Goal: Task Accomplishment & Management: Use online tool/utility

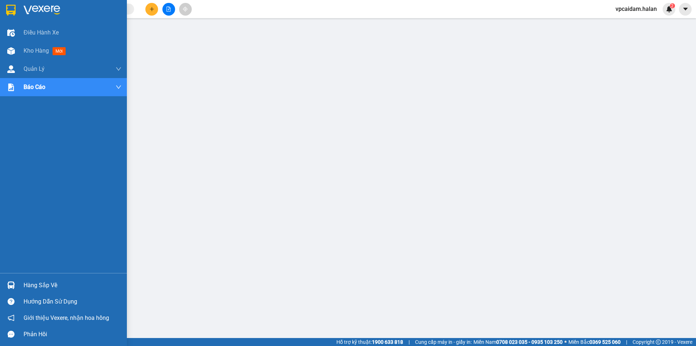
click at [19, 286] on div "Hàng sắp về" at bounding box center [63, 285] width 127 height 16
click at [25, 281] on div "Hàng sắp về" at bounding box center [73, 285] width 98 height 11
click at [13, 287] on img at bounding box center [11, 285] width 8 height 8
click at [25, 28] on span "Điều hành xe" at bounding box center [42, 32] width 36 height 9
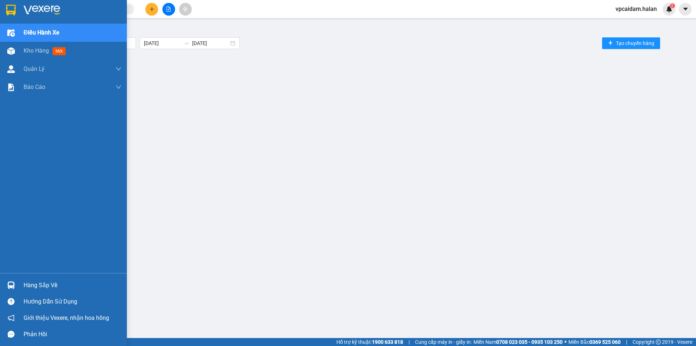
click at [9, 287] on img at bounding box center [11, 285] width 8 height 8
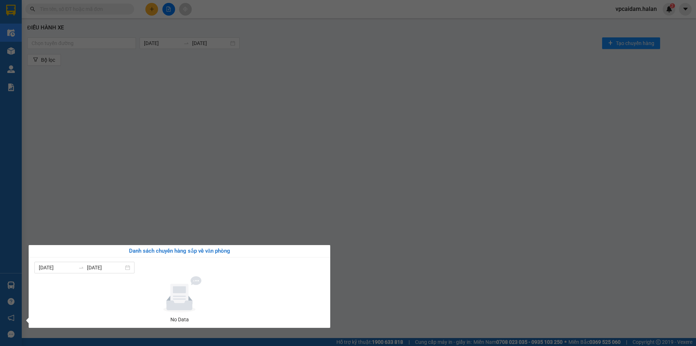
click at [17, 49] on div "Điều hành xe Kho hàng mới Quản [PERSON_NAME] lý chuyến Quản lý kiểm kho Báo cáo…" at bounding box center [11, 173] width 22 height 346
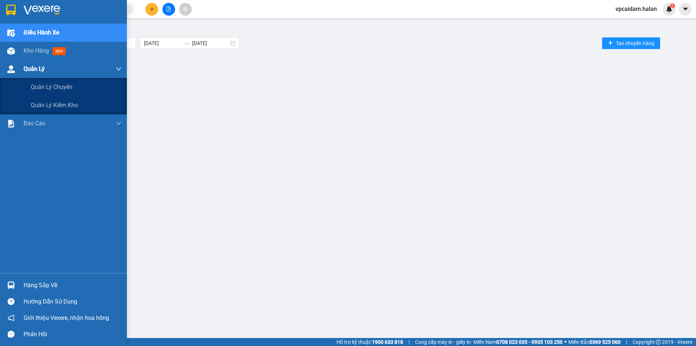
click at [30, 71] on span "Quản Lý" at bounding box center [34, 68] width 21 height 9
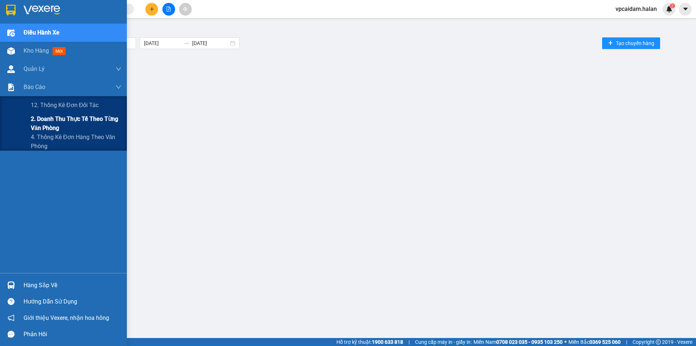
click at [37, 121] on span "2. Doanh thu thực tế theo từng văn phòng" at bounding box center [76, 123] width 91 height 18
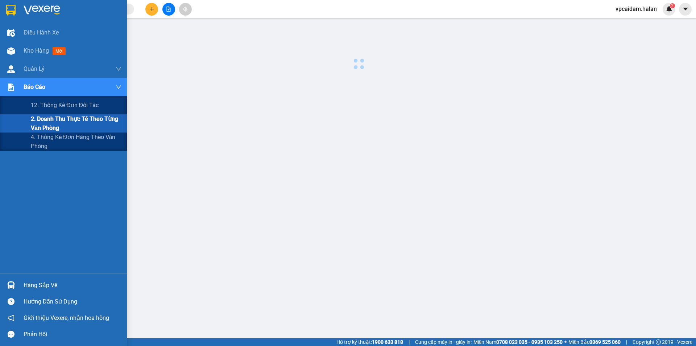
click at [37, 121] on span "2. Doanh thu thực tế theo từng văn phòng" at bounding box center [76, 123] width 91 height 18
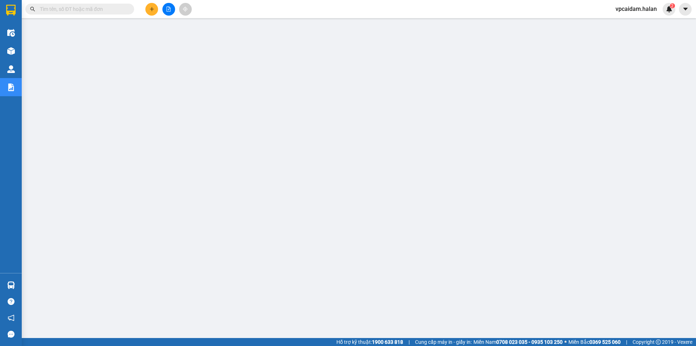
click at [92, 7] on input "text" at bounding box center [83, 9] width 86 height 8
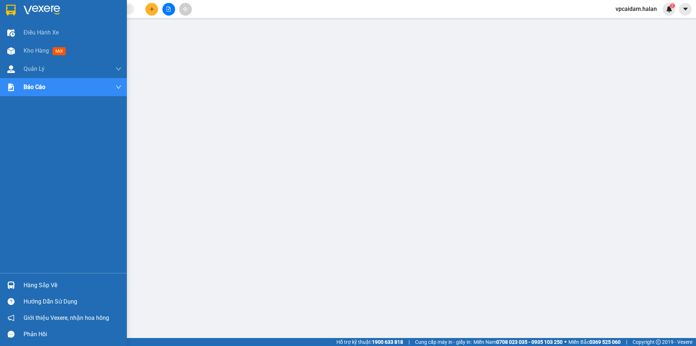
click at [38, 284] on div "Hàng sắp về" at bounding box center [73, 285] width 98 height 11
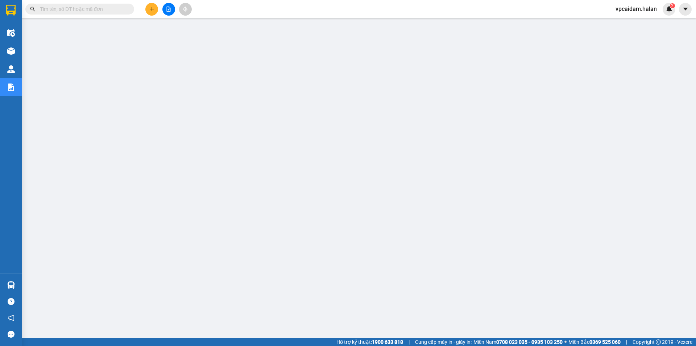
click at [108, 12] on section "Kết quả tìm kiếm ( 0 ) Bộ lọc No Data vpcaidam.halan 2 Điều hành xe Kho hàng mớ…" at bounding box center [348, 173] width 696 height 346
click at [108, 12] on input "text" at bounding box center [83, 9] width 86 height 8
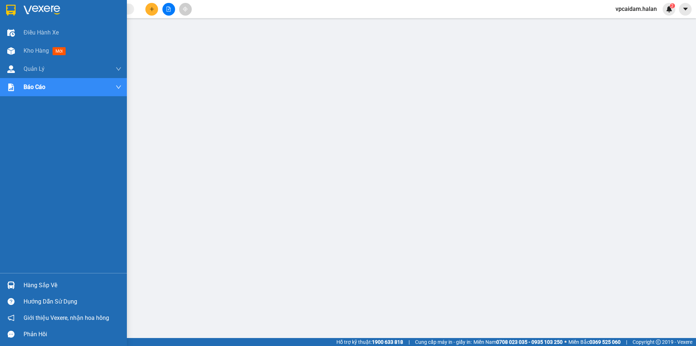
click at [40, 281] on div "Hàng sắp về" at bounding box center [73, 285] width 98 height 11
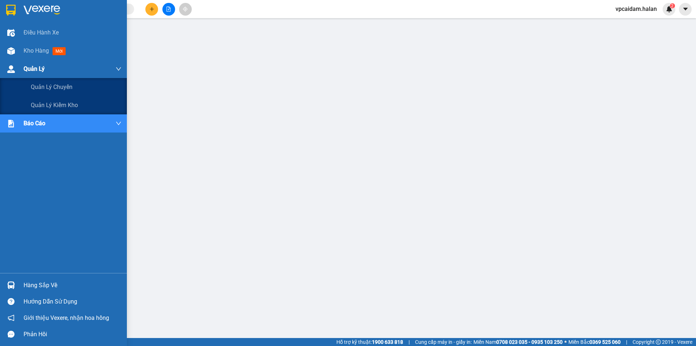
click at [26, 63] on div "Quản Lý" at bounding box center [73, 69] width 98 height 18
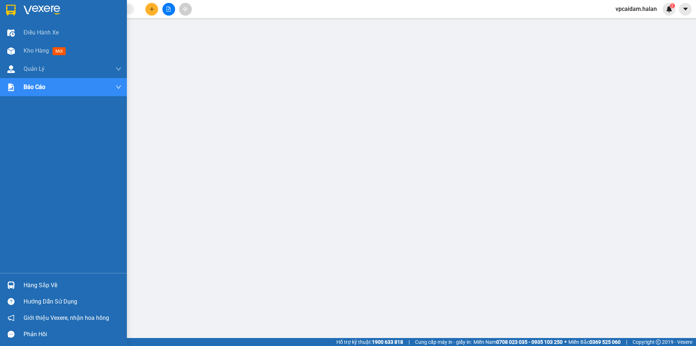
click at [28, 281] on div "Hàng sắp về" at bounding box center [73, 285] width 98 height 11
click at [34, 288] on div "Hàng sắp về" at bounding box center [73, 285] width 98 height 11
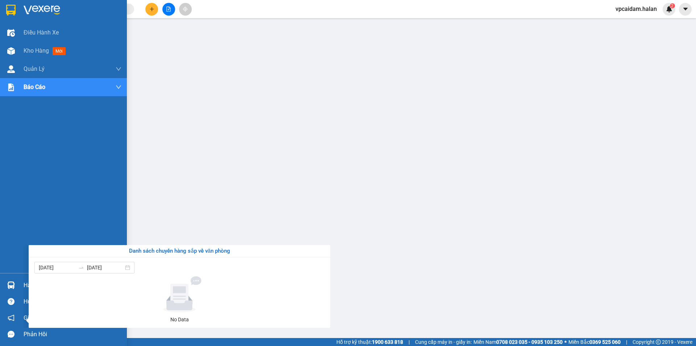
click at [8, 287] on div "Điều hành xe Kho hàng mới Quản [PERSON_NAME] lý chuyến Quản lý kiểm kho Báo cáo…" at bounding box center [63, 173] width 127 height 346
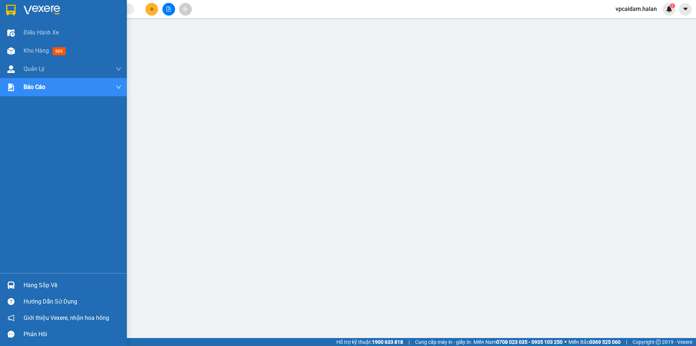
click at [10, 286] on img at bounding box center [11, 285] width 8 height 8
click at [10, 286] on div "Điều hành xe Kho hàng mới Quản [PERSON_NAME] lý chuyến Quản lý kiểm kho Báo cáo…" at bounding box center [63, 173] width 127 height 346
click at [10, 286] on img at bounding box center [11, 285] width 8 height 8
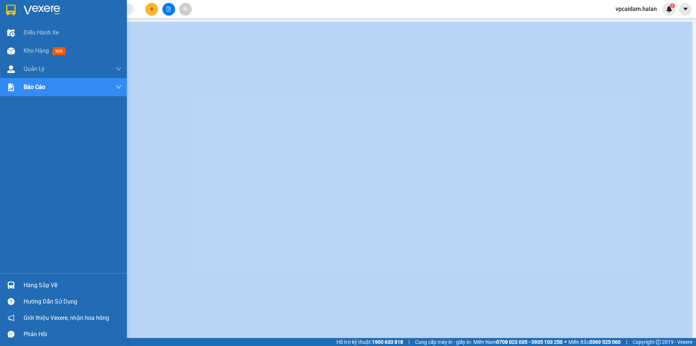
click at [10, 286] on div "Điều hành xe Kho hàng mới Quản [PERSON_NAME] lý chuyến Quản lý kiểm kho Báo cáo…" at bounding box center [63, 173] width 127 height 346
click at [10, 286] on img at bounding box center [11, 285] width 8 height 8
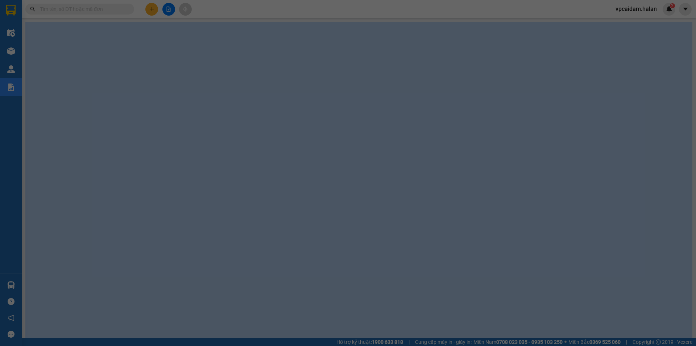
click at [10, 286] on div "Điều hành xe Kho hàng mới Quản [PERSON_NAME] lý chuyến Quản lý kiểm kho Báo cáo…" at bounding box center [11, 173] width 22 height 346
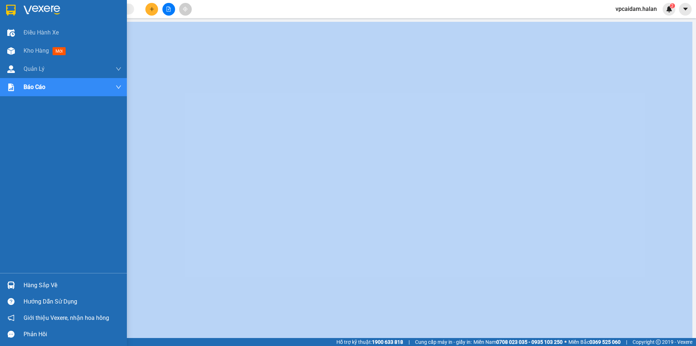
click at [10, 286] on img at bounding box center [11, 285] width 8 height 8
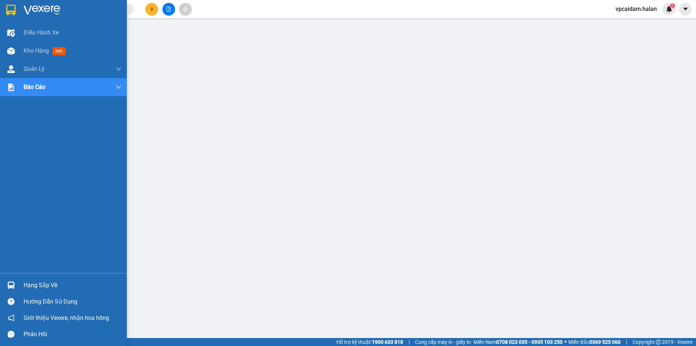
click at [16, 198] on div "Điều hành xe Kho hàng mới Quản [PERSON_NAME] lý chuyến Quản lý kiểm kho Báo cáo…" at bounding box center [63, 148] width 127 height 249
click at [18, 280] on div "Hàng sắp về" at bounding box center [63, 285] width 127 height 16
click at [24, 287] on div "Hàng sắp về" at bounding box center [73, 285] width 98 height 11
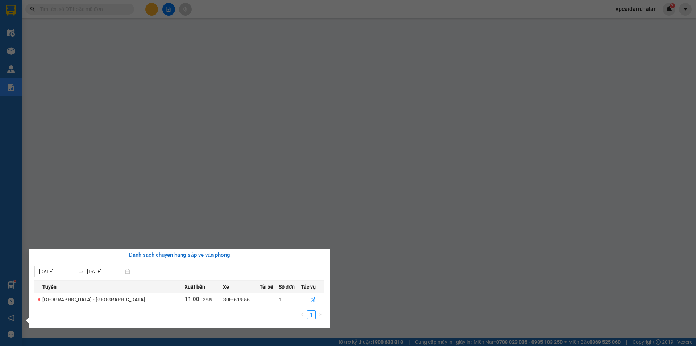
click at [185, 301] on span "11:00" at bounding box center [192, 298] width 15 height 7
click at [313, 299] on button "button" at bounding box center [312, 299] width 23 height 12
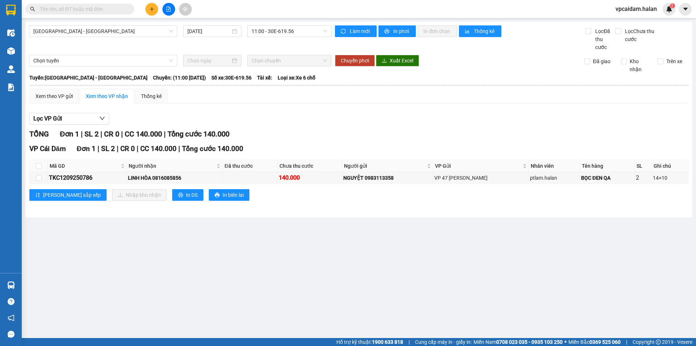
click at [42, 166] on th at bounding box center [39, 166] width 18 height 12
click at [41, 166] on input "checkbox" at bounding box center [39, 166] width 6 height 6
checkbox input "true"
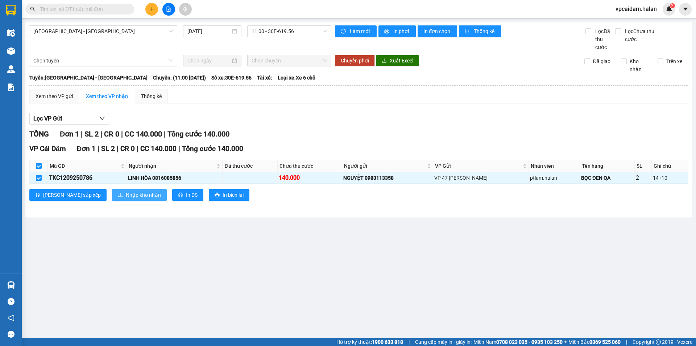
click at [126, 195] on span "Nhập kho nhận" at bounding box center [143, 195] width 35 height 8
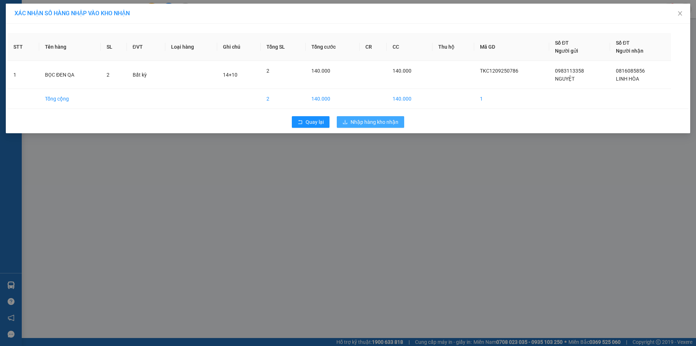
click at [361, 125] on span "Nhập hàng kho nhận" at bounding box center [375, 122] width 48 height 8
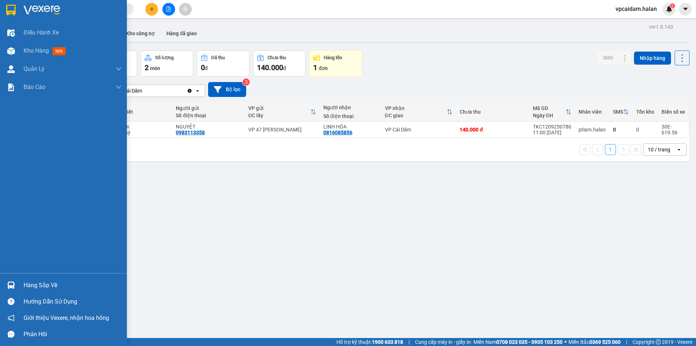
click at [26, 287] on div "Hàng sắp về" at bounding box center [73, 285] width 98 height 11
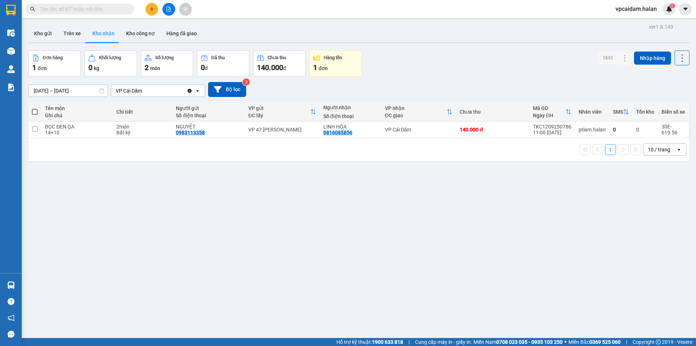
click at [116, 214] on section "Kết quả tìm kiếm ( 0 ) Bộ lọc No Data vpcaidam.halan 2 Điều hành xe Kho hàng mớ…" at bounding box center [348, 173] width 696 height 346
click at [217, 91] on icon at bounding box center [218, 89] width 8 height 7
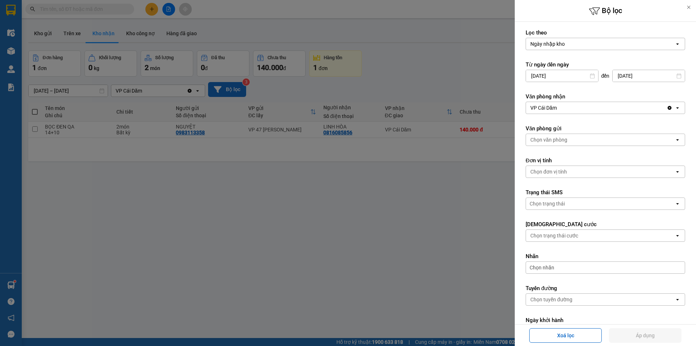
click at [193, 233] on div at bounding box center [348, 173] width 696 height 346
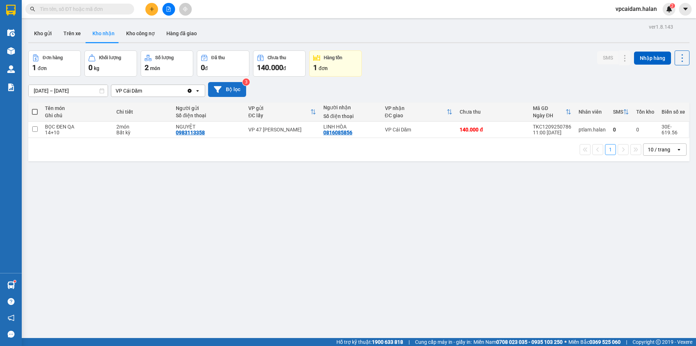
click at [161, 65] on div "2 món" at bounding box center [167, 67] width 45 height 10
click at [76, 36] on button "Trên xe" at bounding box center [72, 33] width 29 height 17
type input "[DATE] – [DATE]"
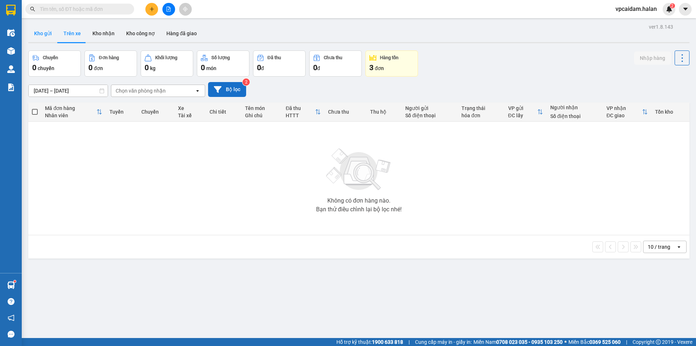
click at [45, 35] on button "Kho gửi" at bounding box center [42, 33] width 29 height 17
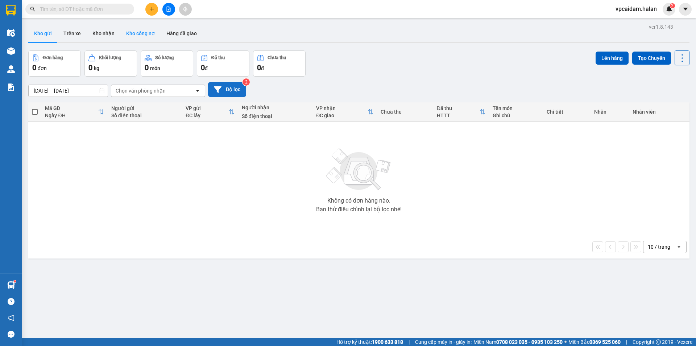
click at [123, 36] on button "Kho công nợ" at bounding box center [140, 33] width 40 height 17
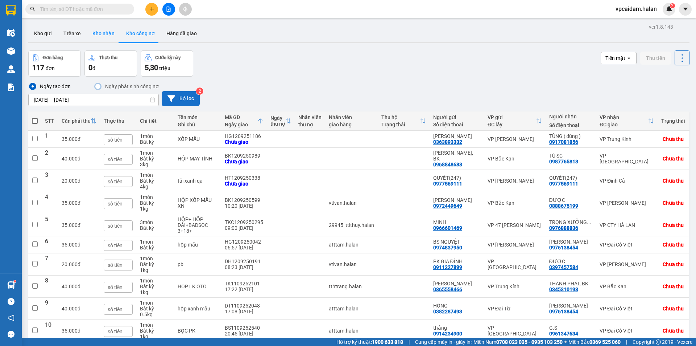
click at [106, 34] on button "Kho nhận" at bounding box center [104, 33] width 34 height 17
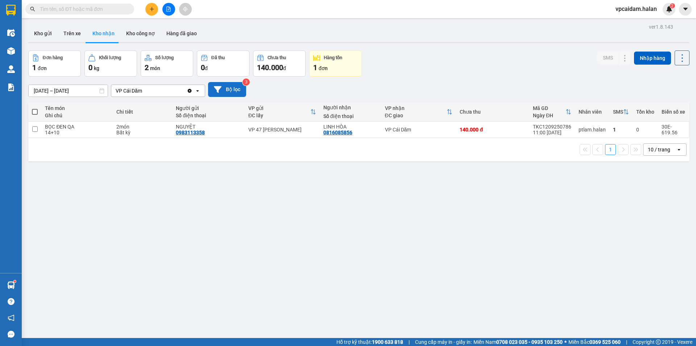
click at [87, 241] on div "ver 1.8.143 Kho gửi Trên xe Kho nhận Kho công nợ Hàng đã giao Đơn hàng 1 đơn Kh…" at bounding box center [358, 195] width 667 height 346
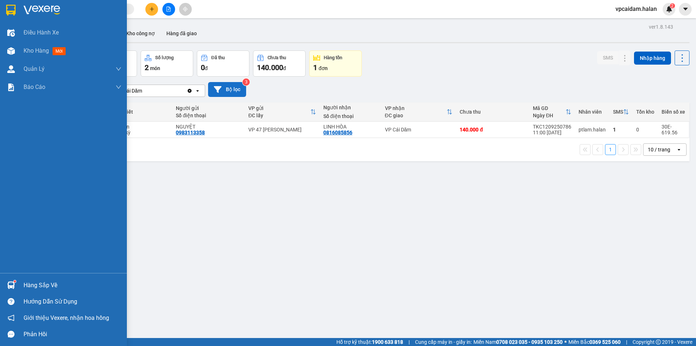
drag, startPoint x: 47, startPoint y: 283, endPoint x: 34, endPoint y: 277, distance: 14.0
click at [47, 283] on div "Hàng sắp về" at bounding box center [73, 285] width 98 height 11
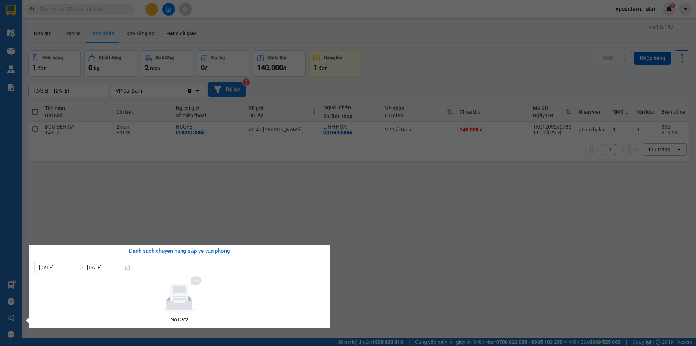
click at [175, 214] on section "Kết quả tìm kiếm ( 0 ) Bộ lọc No Data vpcaidam.halan 2 Điều hành xe Kho hàng mớ…" at bounding box center [348, 173] width 696 height 346
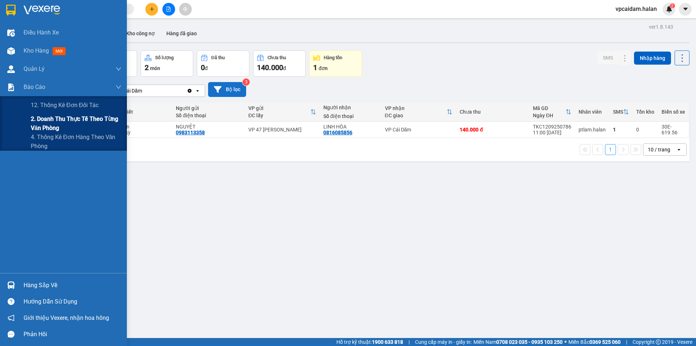
click at [66, 129] on span "2. Doanh thu thực tế theo từng văn phòng" at bounding box center [76, 123] width 91 height 18
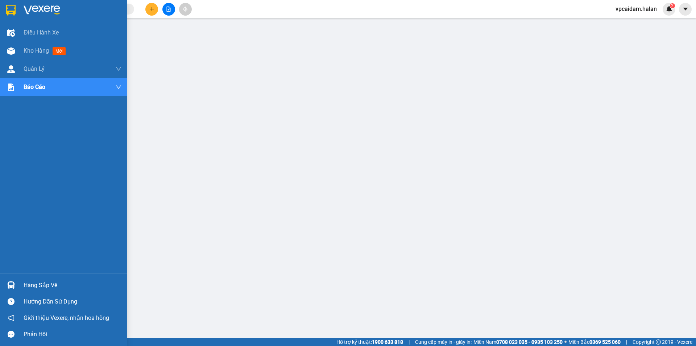
click at [53, 287] on div "Hàng sắp về" at bounding box center [73, 285] width 98 height 11
click at [22, 53] on div "Kho hàng mới" at bounding box center [63, 51] width 127 height 18
